Goal: Register for event/course

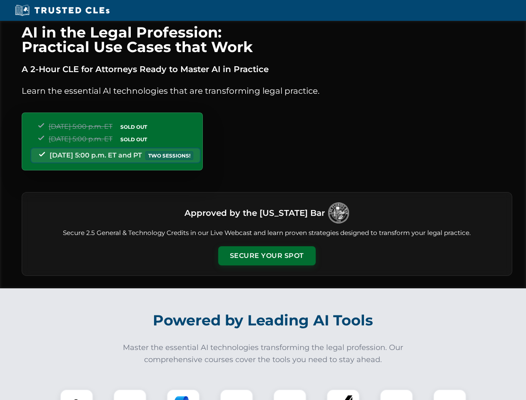
click at [267, 256] on button "Secure Your Spot" at bounding box center [266, 255] width 97 height 19
click at [77, 395] on img at bounding box center [77, 406] width 24 height 24
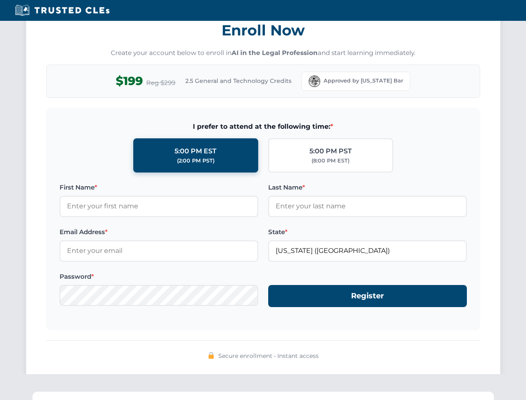
scroll to position [818, 0]
